Goal: Information Seeking & Learning: Learn about a topic

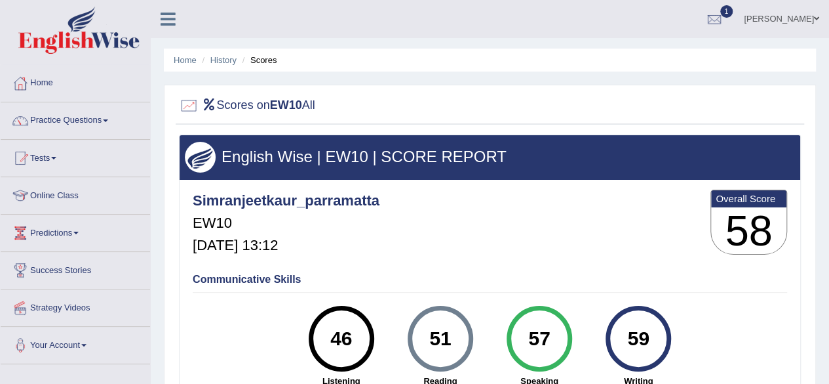
click at [555, 24] on ul "Simranjeet kaur Toggle navigation Username: simranjeetkaur_parramatta Access Ty…" at bounding box center [592, 18] width 475 height 37
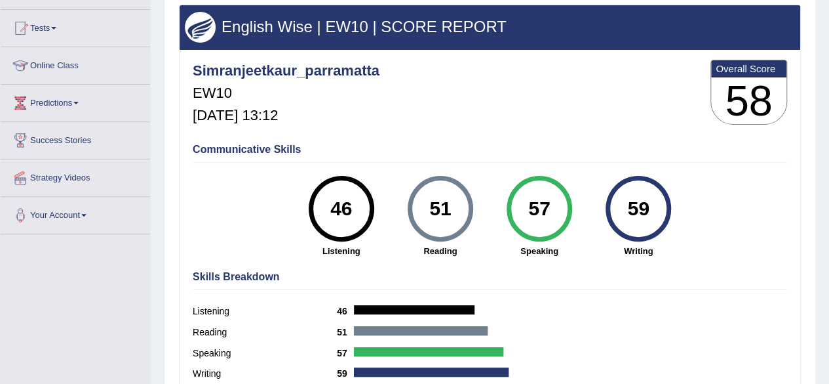
scroll to position [131, 0]
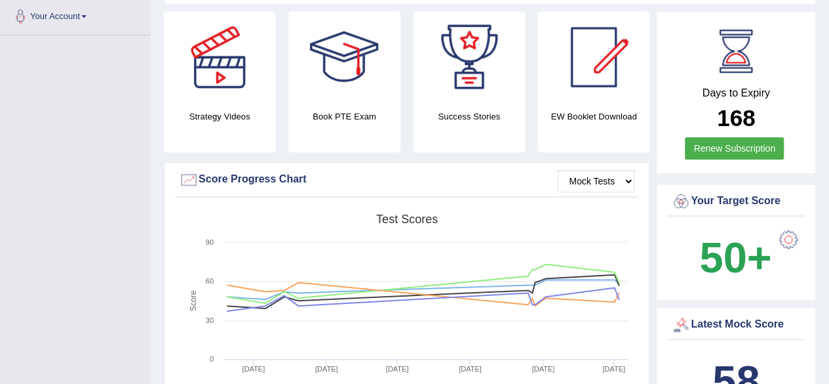
scroll to position [104, 0]
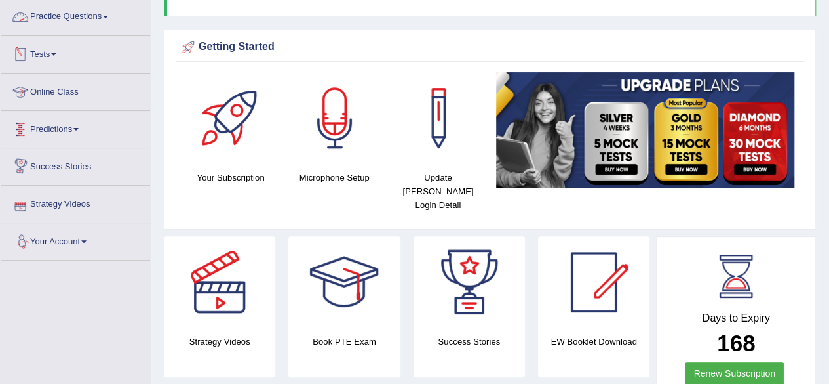
click at [66, 85] on link "Online Class" at bounding box center [75, 89] width 149 height 33
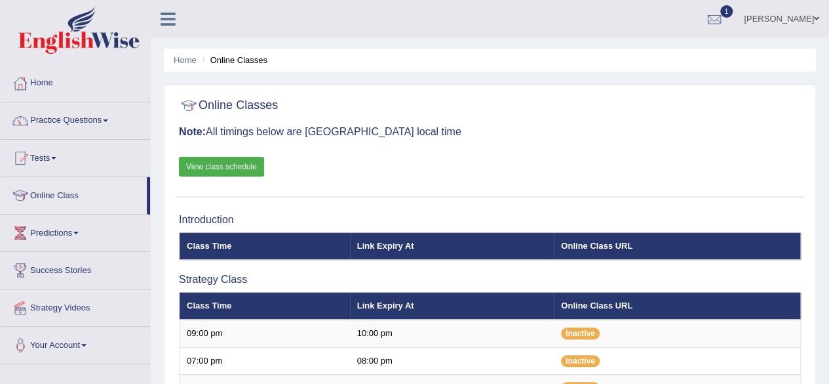
click at [498, 138] on div "Online Classes Note: All timings below are Melbourne local time View class sche…" at bounding box center [490, 145] width 629 height 106
click at [228, 165] on link "View class schedule" at bounding box center [221, 167] width 85 height 20
click at [424, 170] on div "Online Classes Note: All timings below are Melbourne local time View class sche…" at bounding box center [490, 145] width 629 height 106
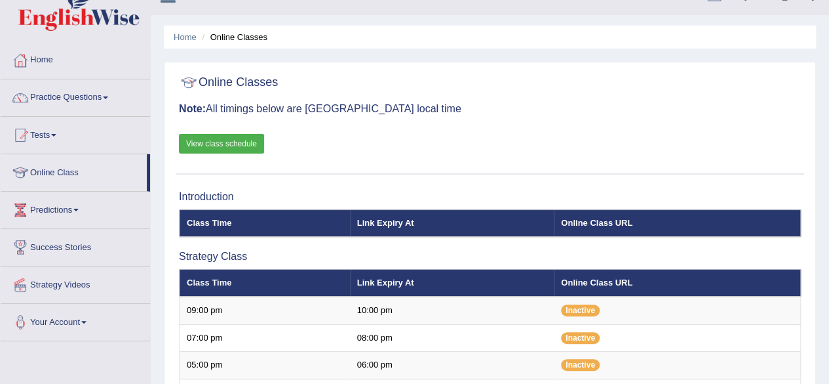
scroll to position [26, 0]
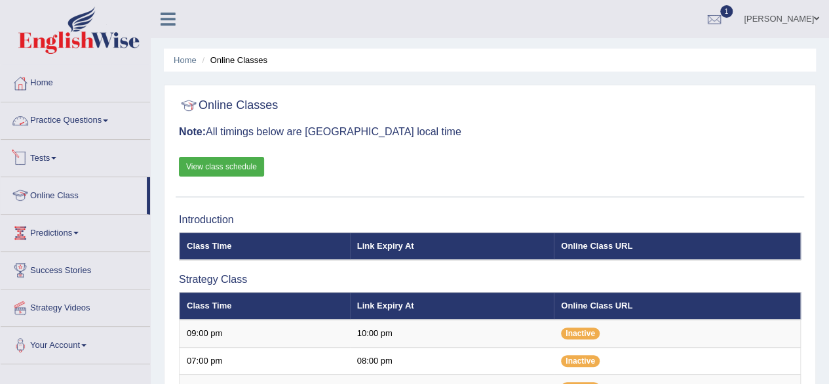
click at [104, 120] on link "Practice Questions" at bounding box center [75, 118] width 149 height 33
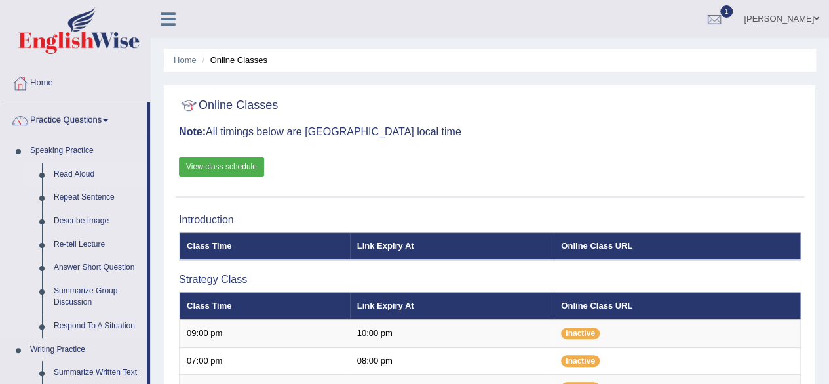
click at [64, 174] on link "Read Aloud" at bounding box center [97, 175] width 99 height 24
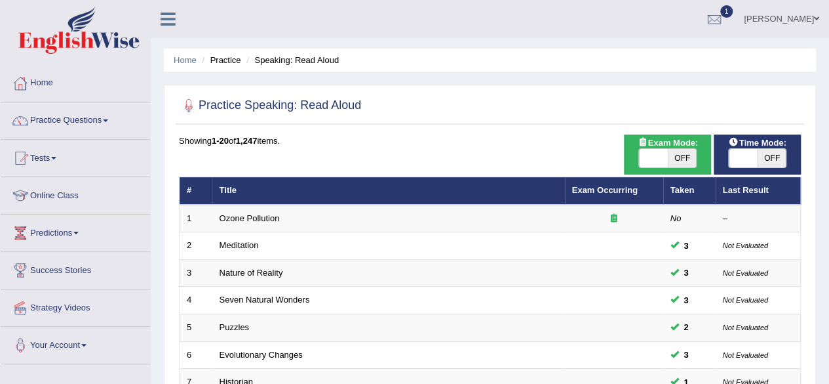
click at [683, 159] on span "OFF" at bounding box center [682, 158] width 29 height 18
checkbox input "true"
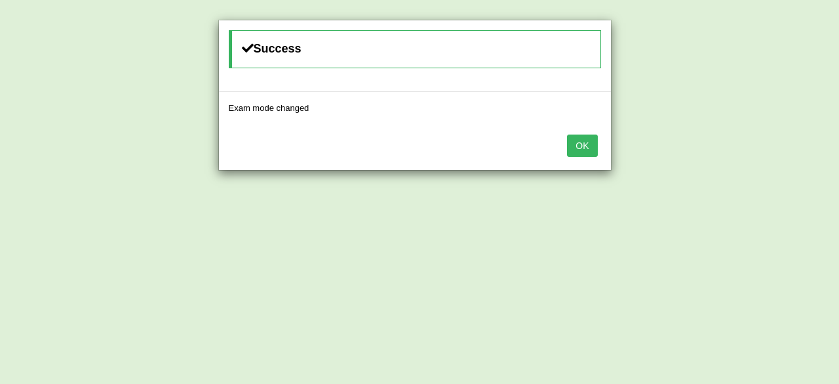
click at [582, 148] on button "OK" at bounding box center [582, 145] width 30 height 22
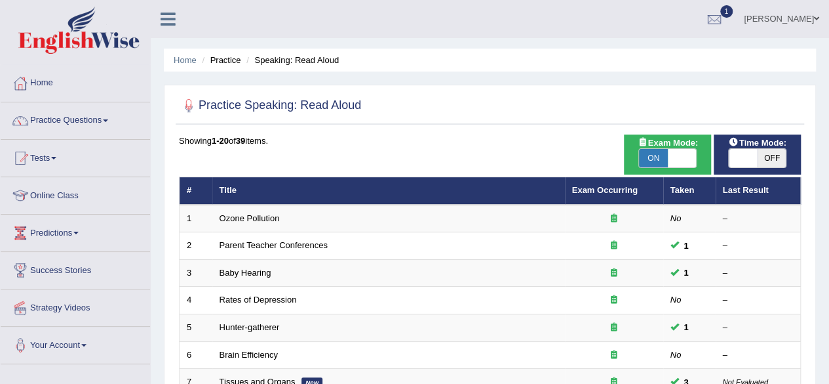
click at [759, 159] on span "OFF" at bounding box center [772, 158] width 29 height 18
checkbox input "true"
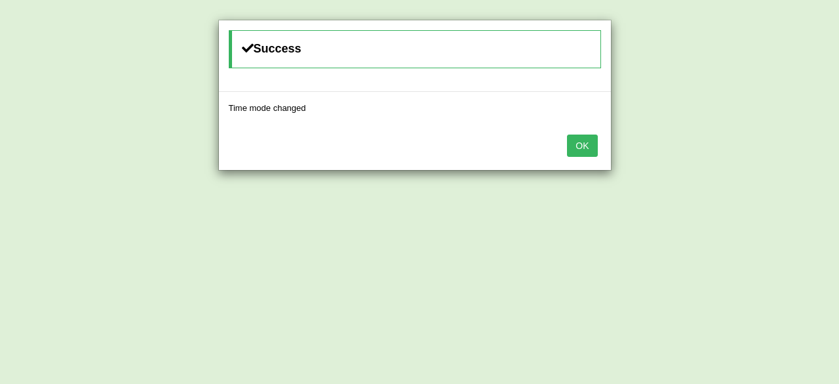
click at [587, 144] on button "OK" at bounding box center [582, 145] width 30 height 22
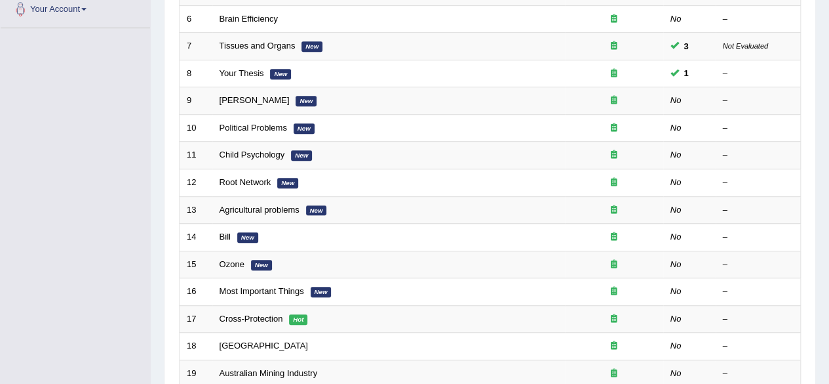
scroll to position [447, 0]
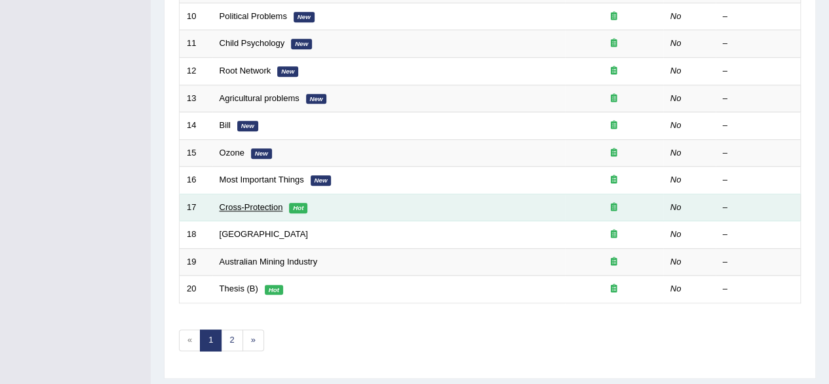
click at [226, 202] on link "Cross-Protection" at bounding box center [252, 207] width 64 height 10
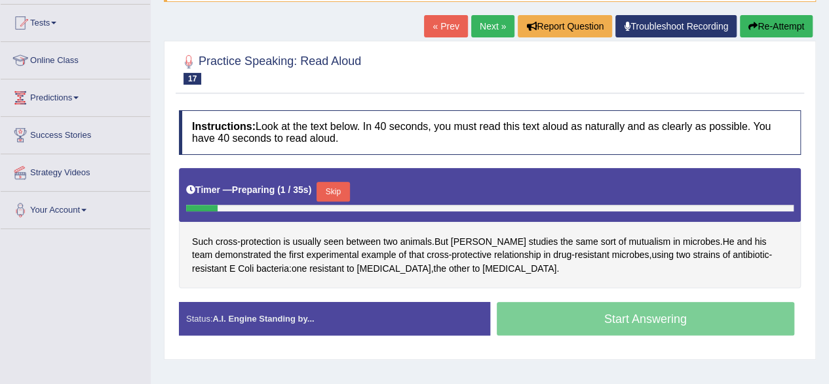
scroll to position [157, 0]
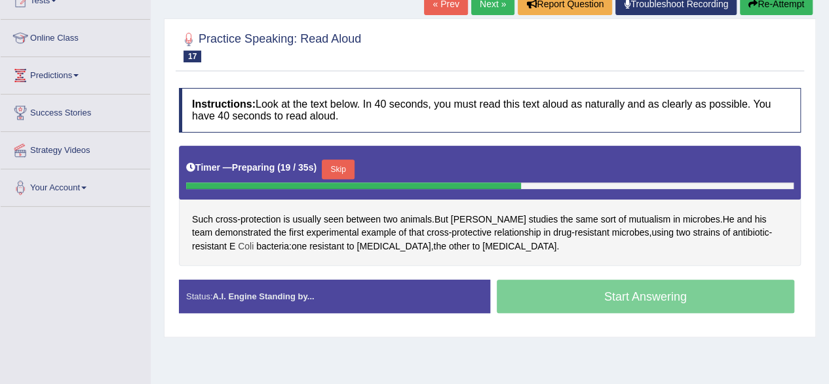
click at [238, 243] on span "Coli" at bounding box center [246, 246] width 16 height 14
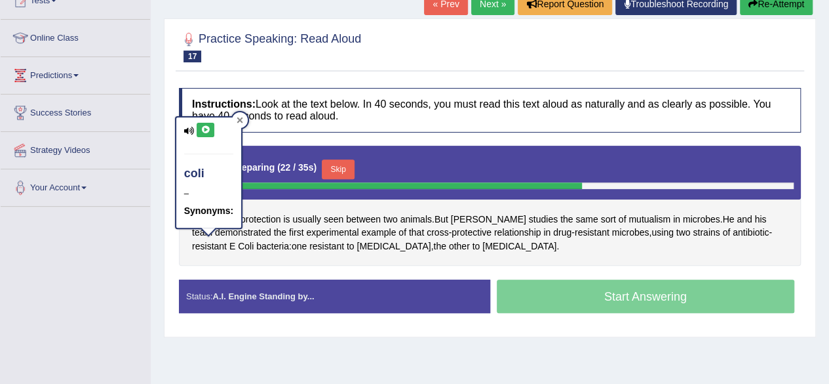
click at [236, 117] on div at bounding box center [240, 120] width 16 height 16
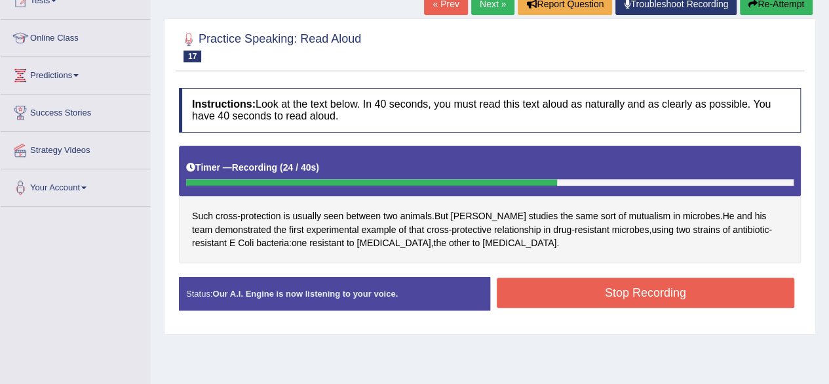
click at [536, 302] on button "Stop Recording" at bounding box center [646, 292] width 298 height 30
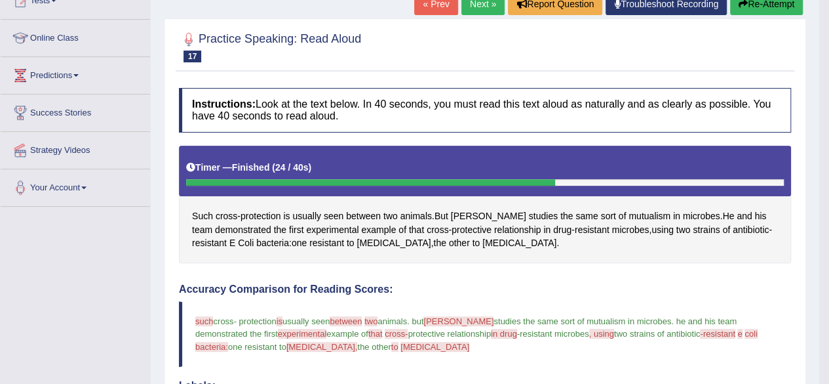
scroll to position [0, 0]
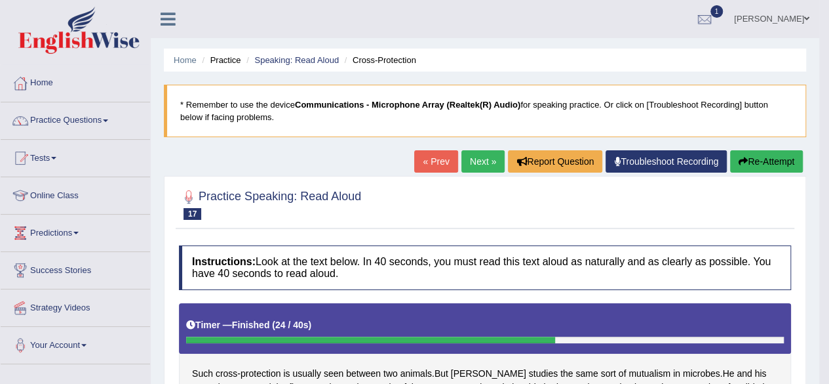
click at [481, 159] on link "Next »" at bounding box center [483, 161] width 43 height 22
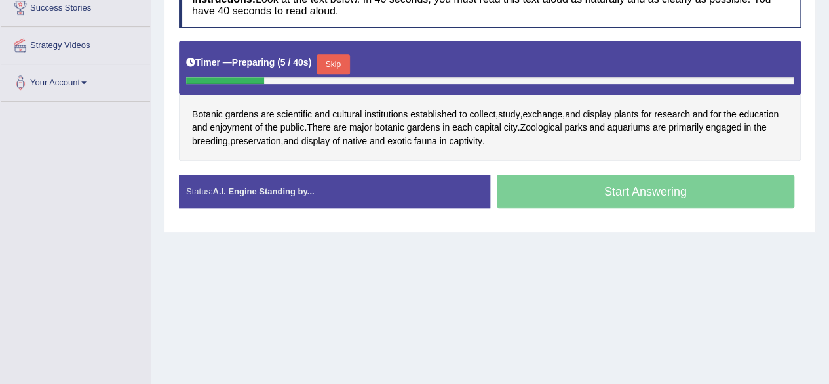
click at [336, 66] on button "Skip" at bounding box center [333, 64] width 33 height 20
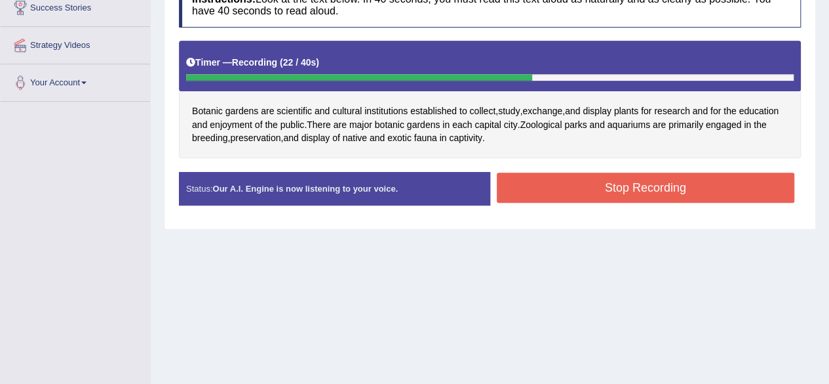
click at [607, 185] on button "Stop Recording" at bounding box center [646, 187] width 298 height 30
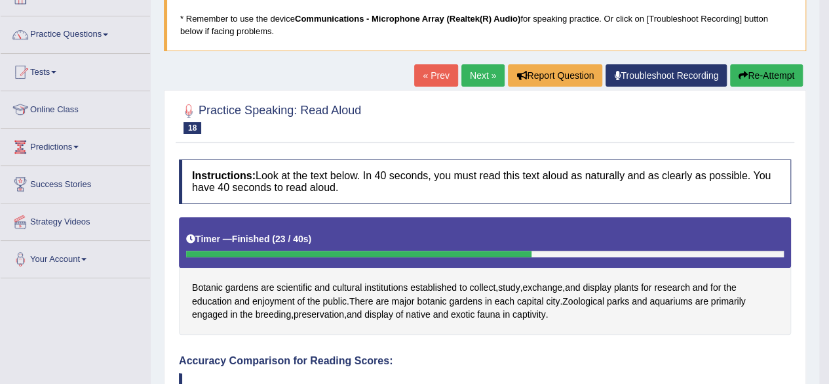
scroll to position [79, 0]
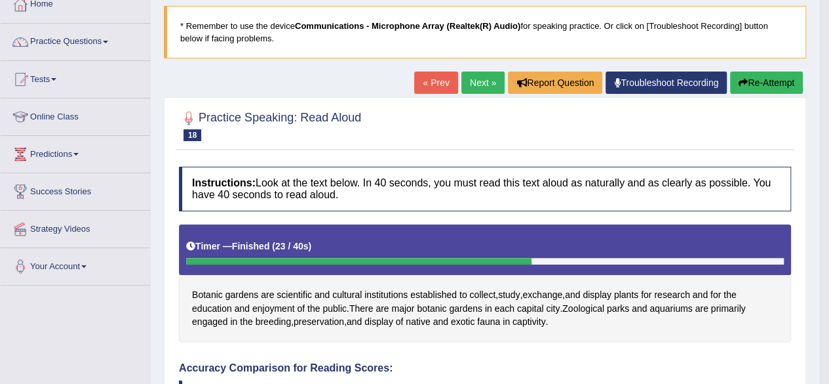
click at [476, 78] on link "Next »" at bounding box center [483, 82] width 43 height 22
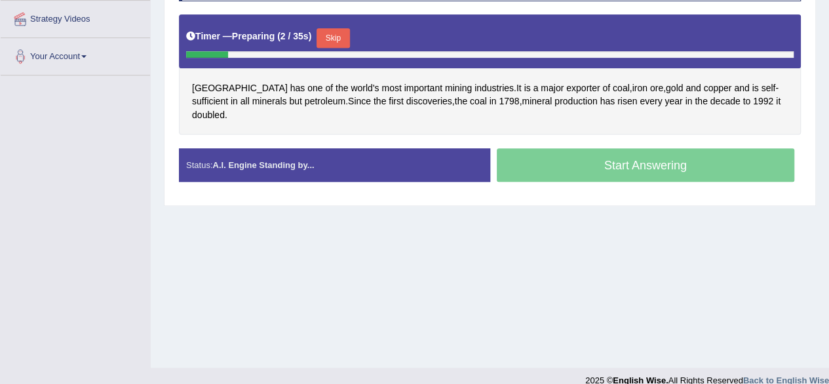
click at [334, 31] on button "Skip" at bounding box center [333, 38] width 33 height 20
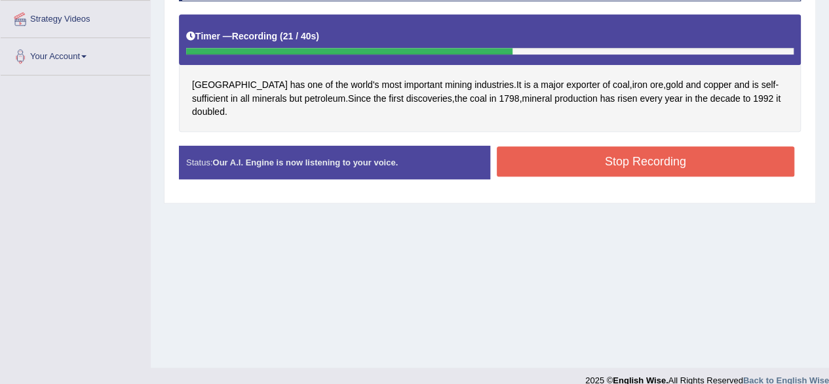
click at [570, 155] on button "Stop Recording" at bounding box center [646, 161] width 298 height 30
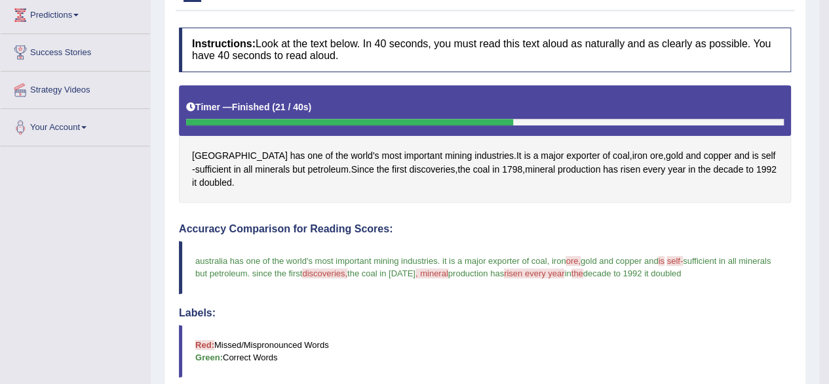
scroll to position [169, 0]
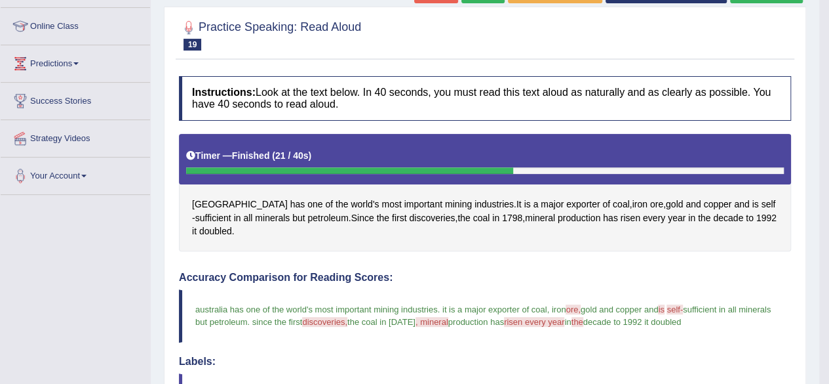
click at [468, 28] on div at bounding box center [485, 34] width 612 height 40
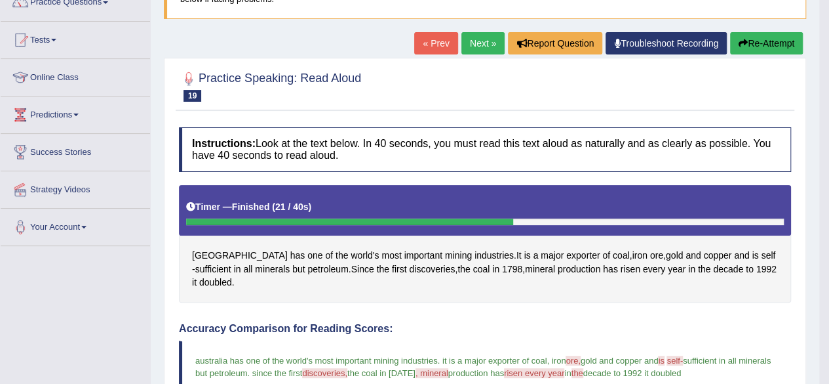
scroll to position [117, 0]
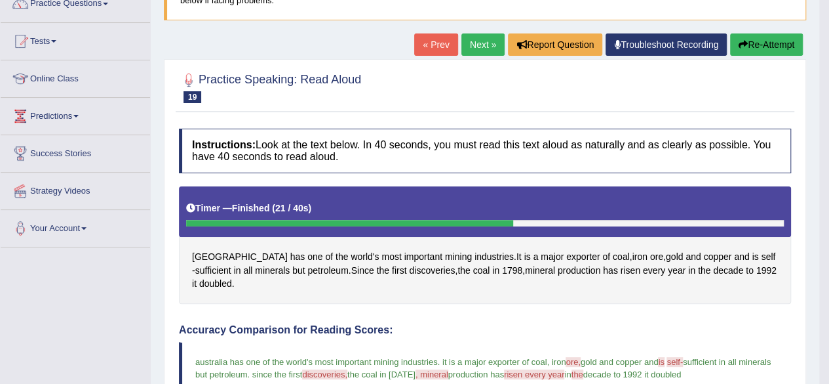
click at [471, 43] on link "Next »" at bounding box center [483, 44] width 43 height 22
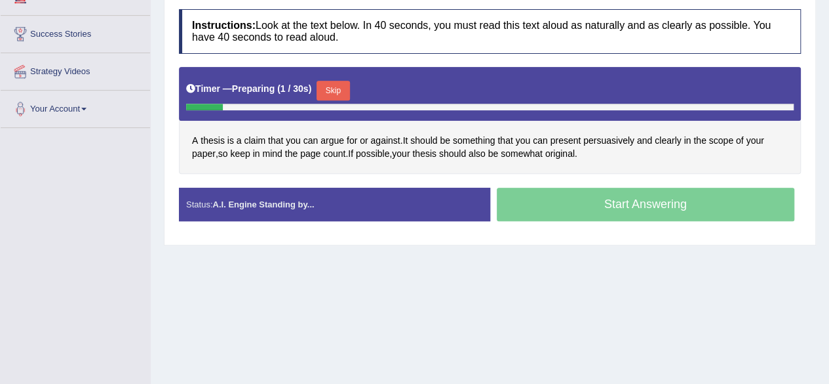
click at [333, 85] on button "Skip" at bounding box center [333, 91] width 33 height 20
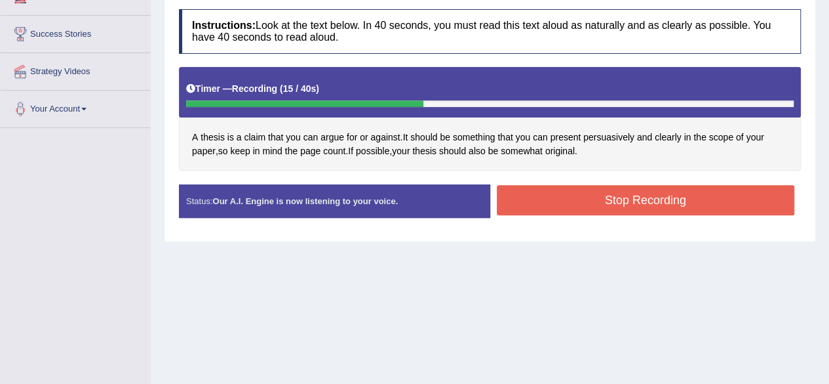
click at [540, 203] on button "Stop Recording" at bounding box center [646, 200] width 298 height 30
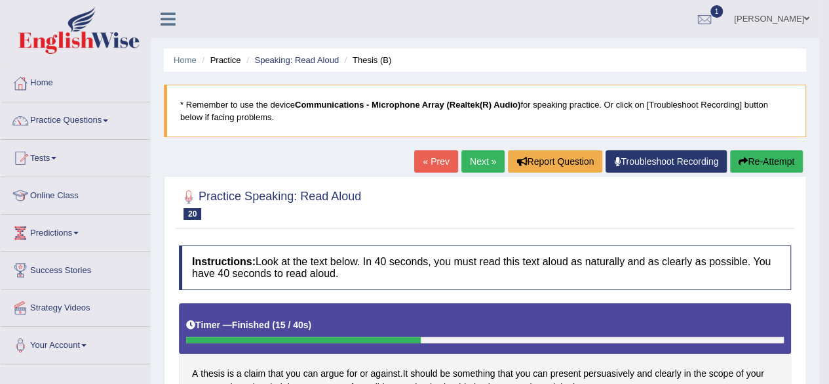
click at [467, 161] on link "Next »" at bounding box center [483, 161] width 43 height 22
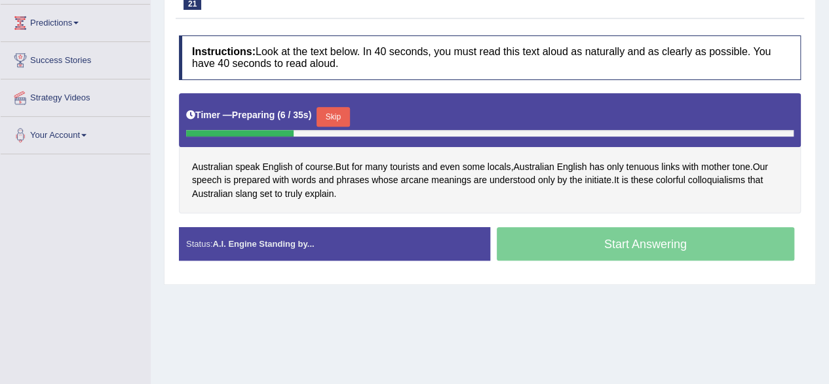
click at [334, 117] on button "Skip" at bounding box center [333, 117] width 33 height 20
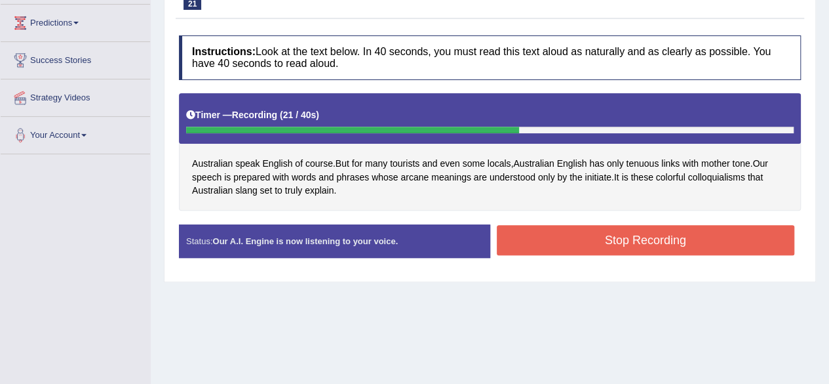
click at [512, 233] on button "Stop Recording" at bounding box center [646, 240] width 298 height 30
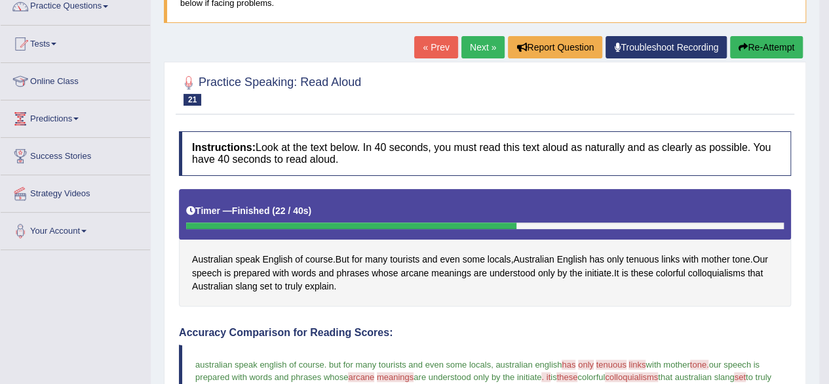
scroll to position [79, 0]
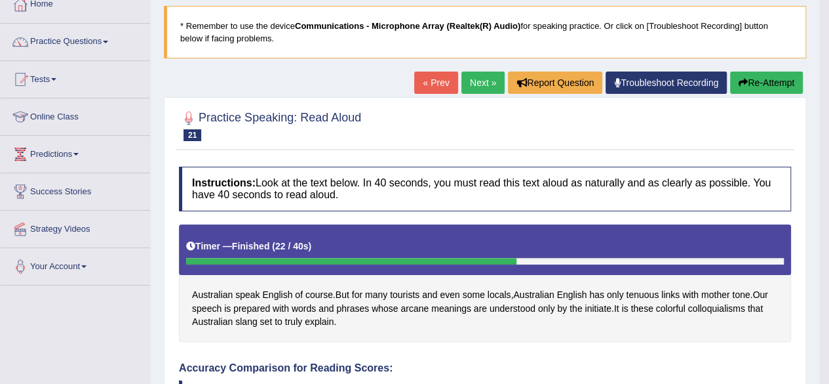
click at [481, 81] on link "Next »" at bounding box center [483, 82] width 43 height 22
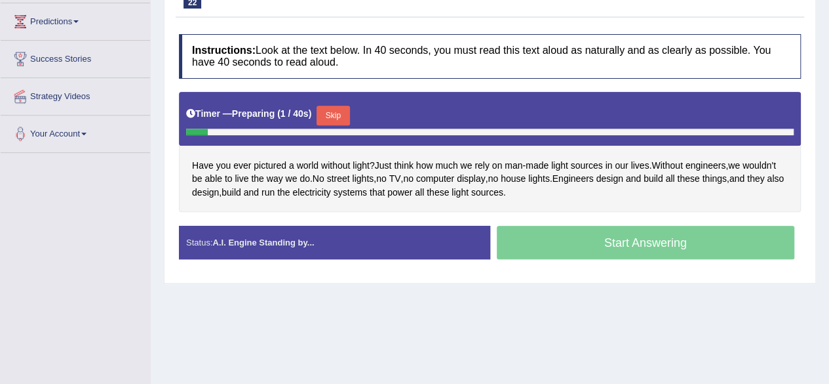
scroll to position [214, 0]
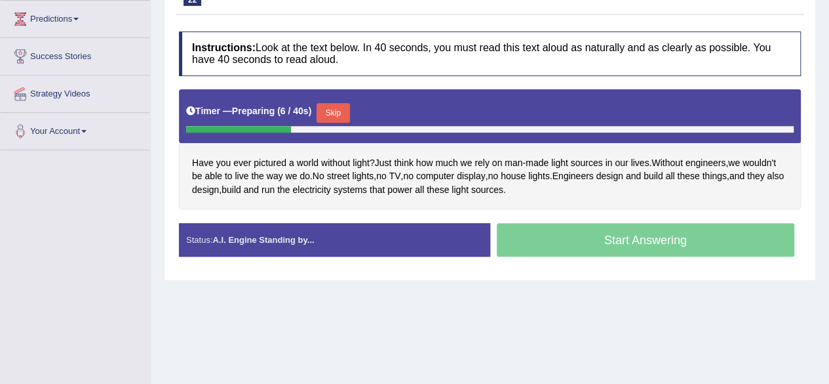
click at [332, 112] on button "Skip" at bounding box center [333, 113] width 33 height 20
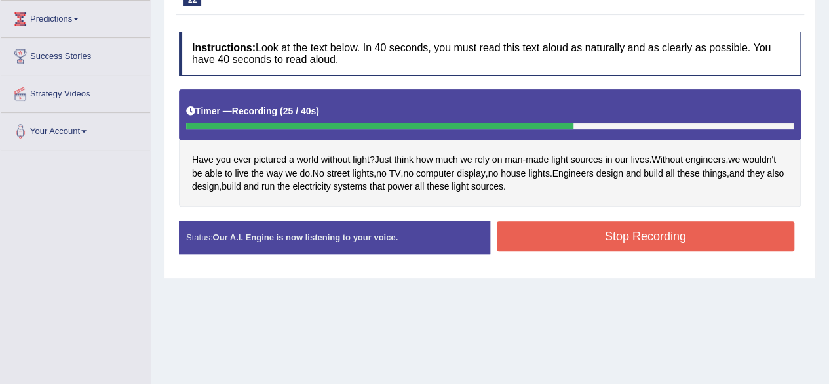
click at [555, 227] on button "Stop Recording" at bounding box center [646, 236] width 298 height 30
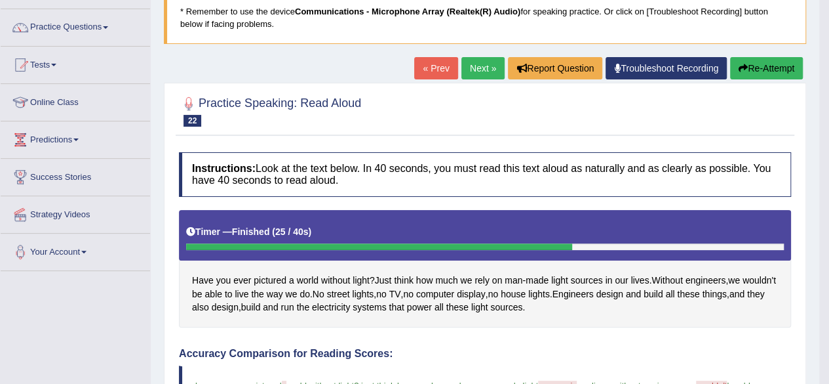
scroll to position [56, 0]
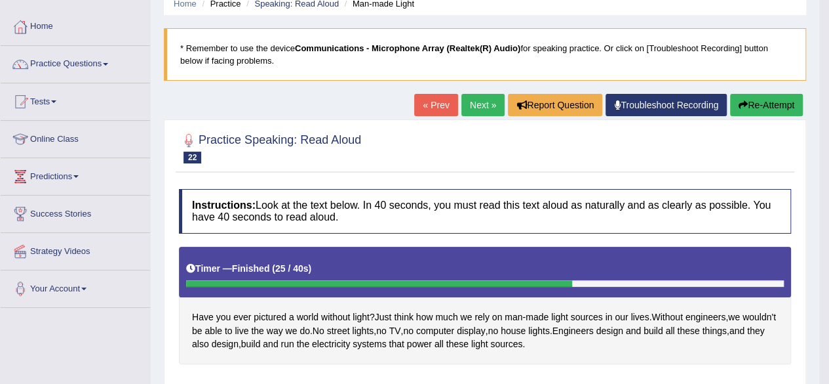
click at [473, 109] on link "Next »" at bounding box center [483, 105] width 43 height 22
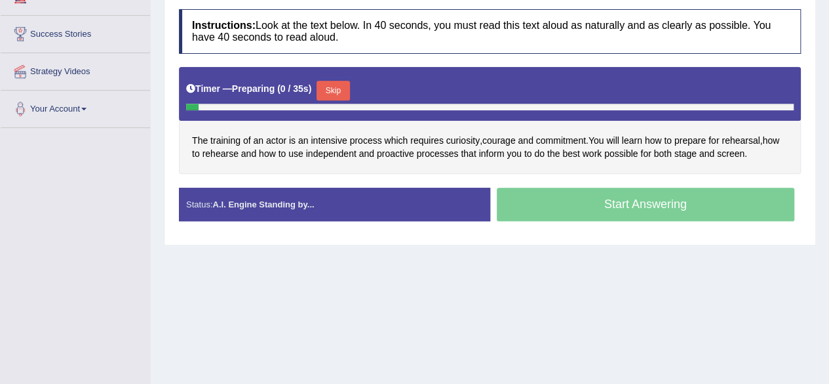
scroll to position [236, 0]
click at [328, 89] on button "Skip" at bounding box center [333, 91] width 33 height 20
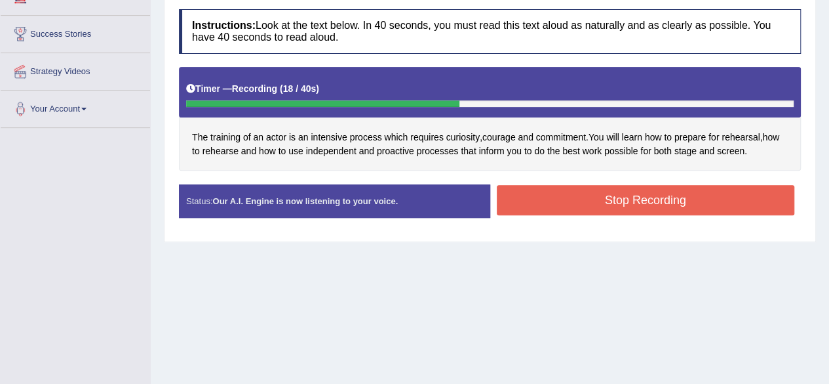
click at [513, 206] on button "Stop Recording" at bounding box center [646, 200] width 298 height 30
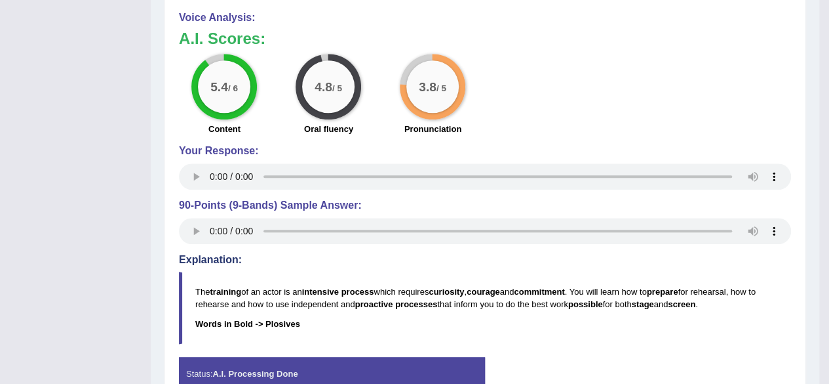
scroll to position [629, 0]
